Goal: Check status: Check status

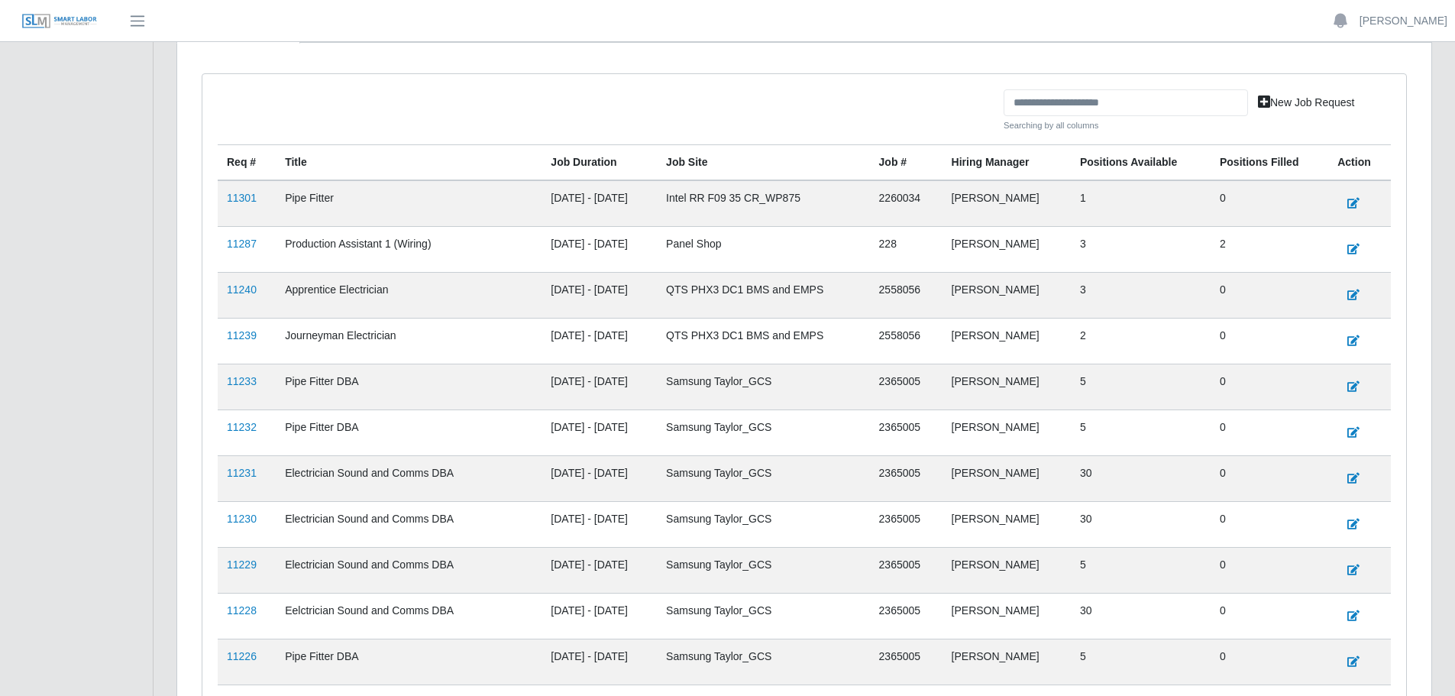
scroll to position [382, 0]
click at [241, 332] on link "11239" at bounding box center [242, 334] width 30 height 12
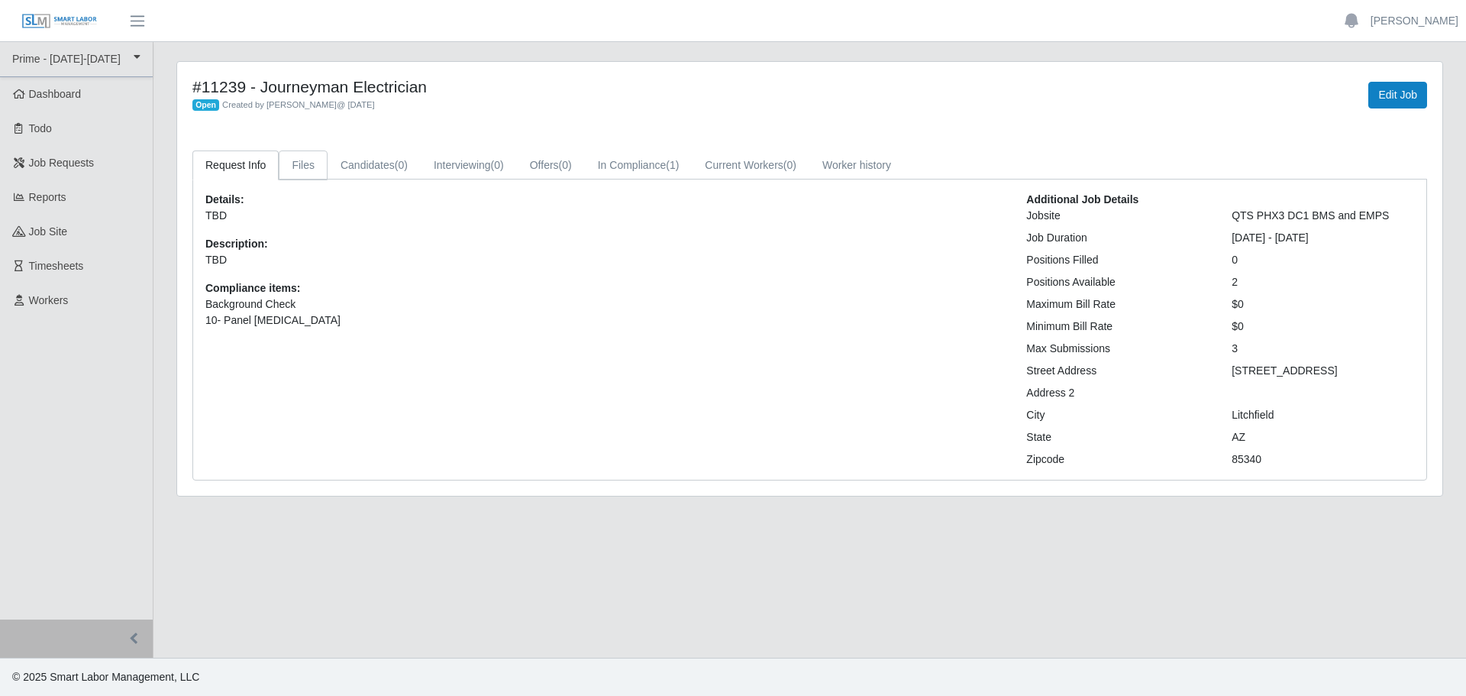
click at [297, 173] on link "Files" at bounding box center [303, 165] width 49 height 30
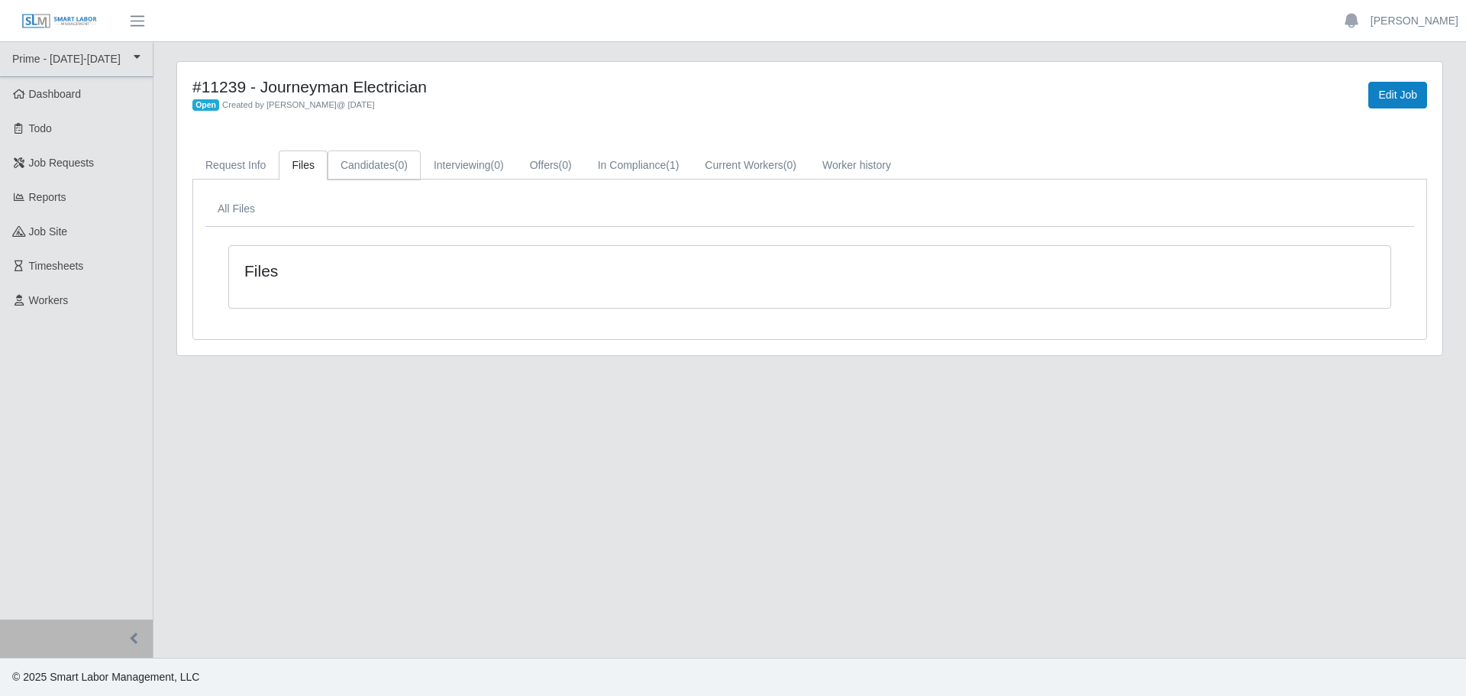
click at [379, 166] on link "Candidates (0)" at bounding box center [374, 165] width 93 height 30
click at [473, 166] on link "Interviewing (0)" at bounding box center [469, 165] width 96 height 30
click at [547, 164] on link "Offers (0)" at bounding box center [551, 165] width 68 height 30
click at [630, 164] on link "In Compliance (1)" at bounding box center [639, 165] width 108 height 30
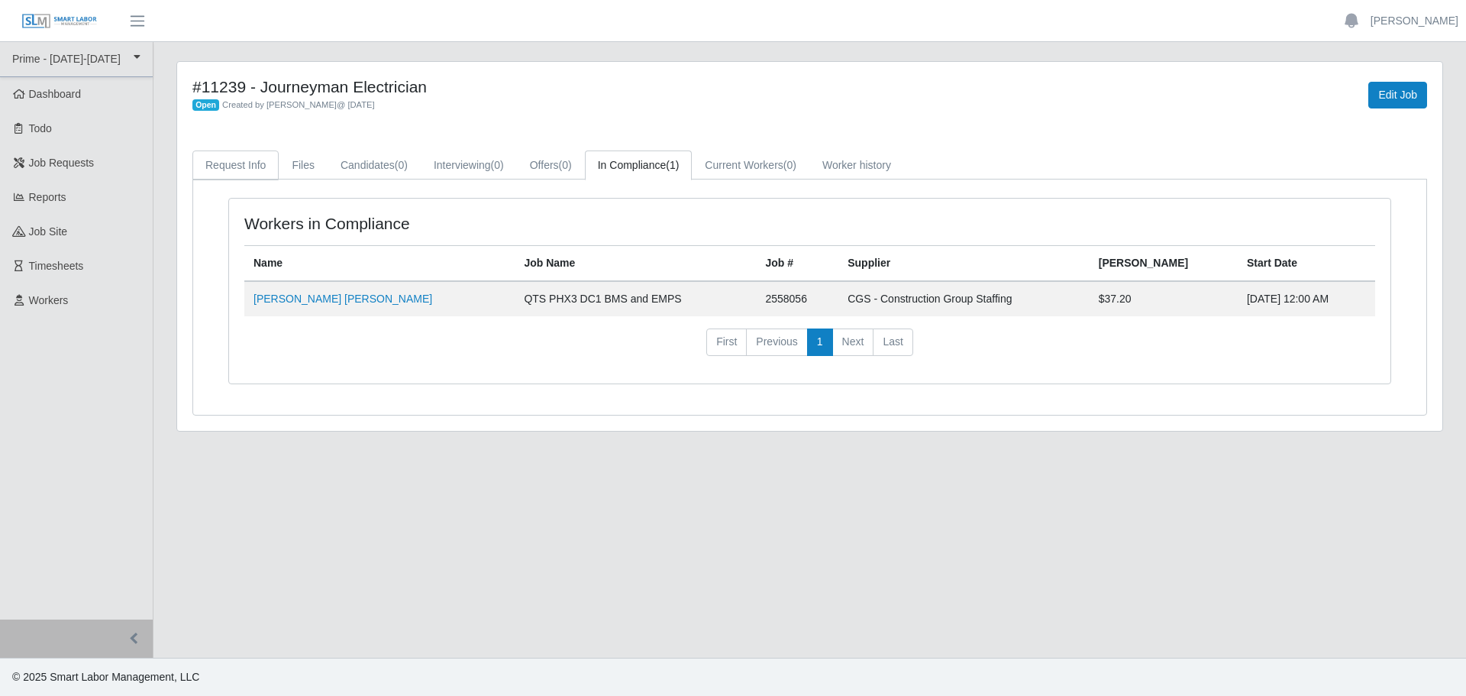
click at [223, 166] on link "Request Info" at bounding box center [235, 165] width 86 height 30
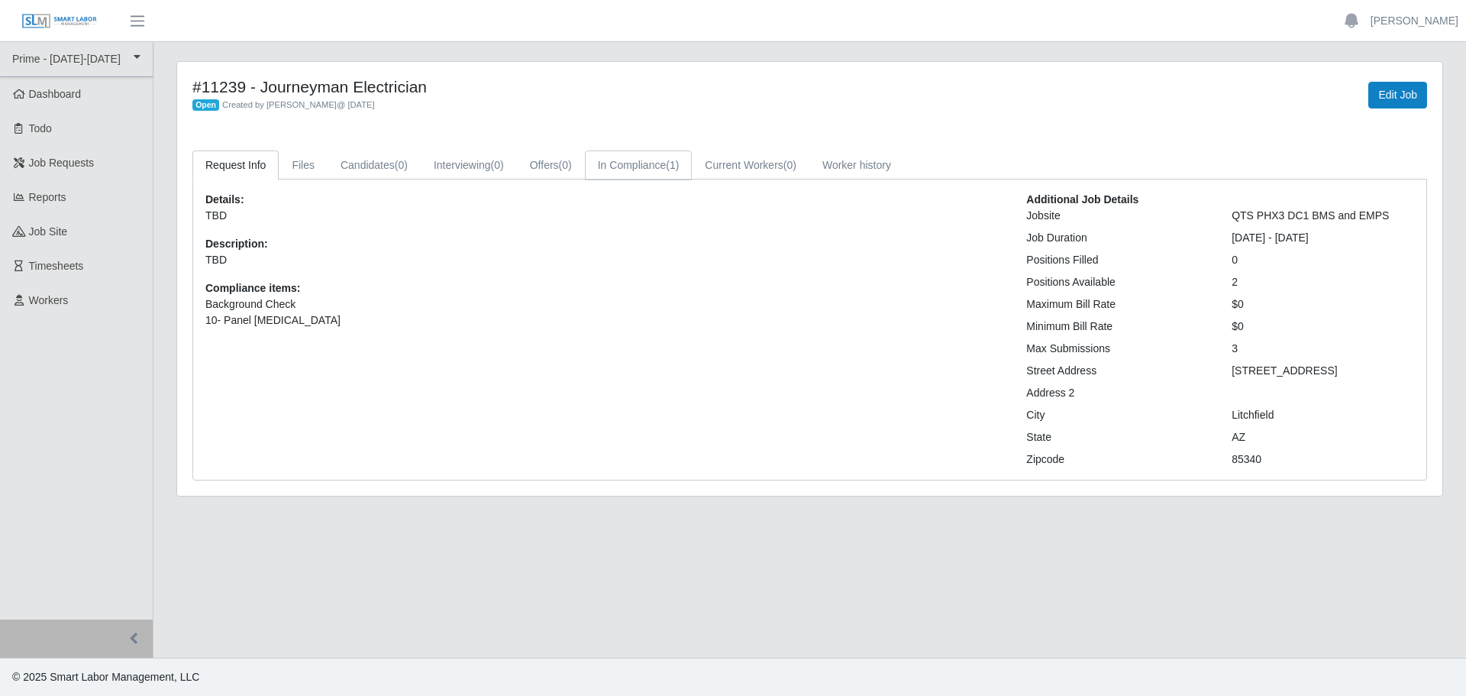
click at [633, 157] on link "In Compliance (1)" at bounding box center [639, 165] width 108 height 30
